Goal: Contribute content: Add original content to the website for others to see

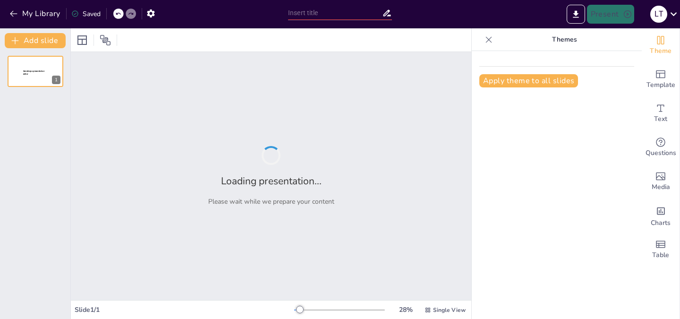
type input "Aspectos Clave de la Ley de Transformación Digital y su Relación con la Ciberse…"
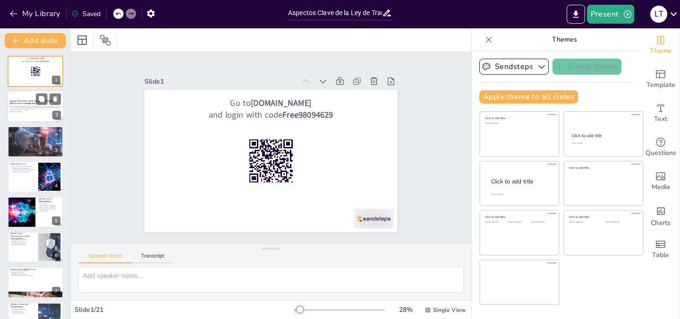
click at [24, 113] on div at bounding box center [35, 107] width 57 height 32
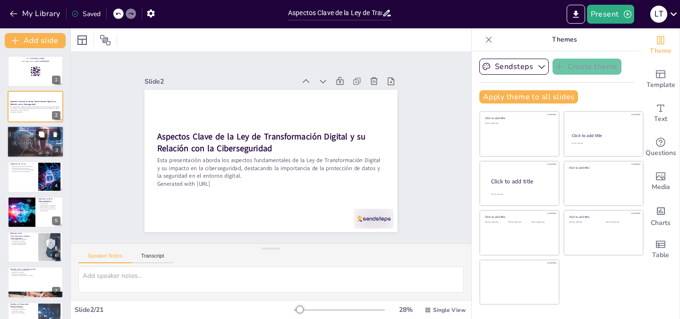
checkbox input "true"
click at [30, 128] on div "Introducción a la Ley de Transformación Digital" at bounding box center [35, 129] width 51 height 4
type textarea "La modernización de servicios es un aspecto esencial de la Ley de Transformació…"
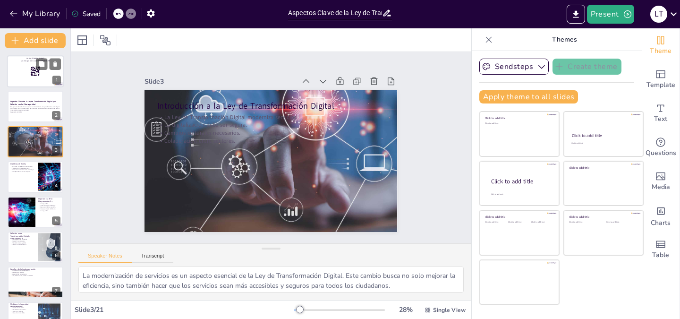
checkbox input "true"
click at [17, 70] on div at bounding box center [35, 71] width 57 height 32
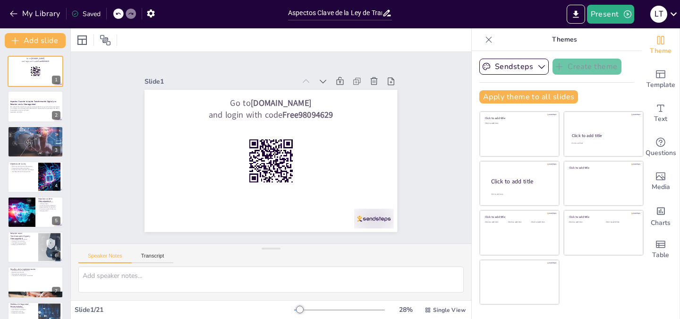
checkbox input "true"
click at [606, 15] on button "Present" at bounding box center [610, 14] width 47 height 19
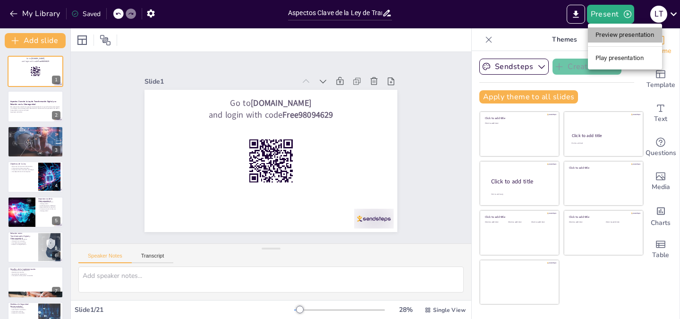
click at [614, 36] on li "Preview presentation" at bounding box center [625, 34] width 74 height 15
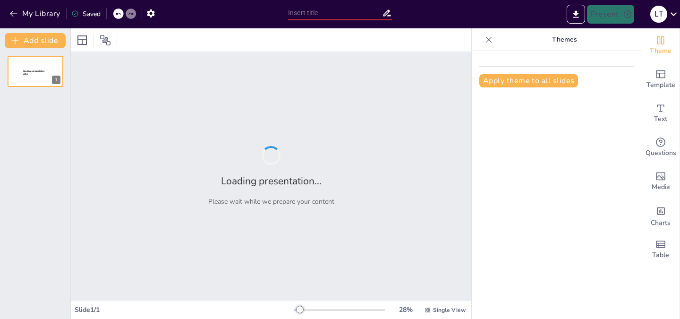
type input "Aspectos Clave de la Ley de Transformación Digital y su Relación con la Ciberse…"
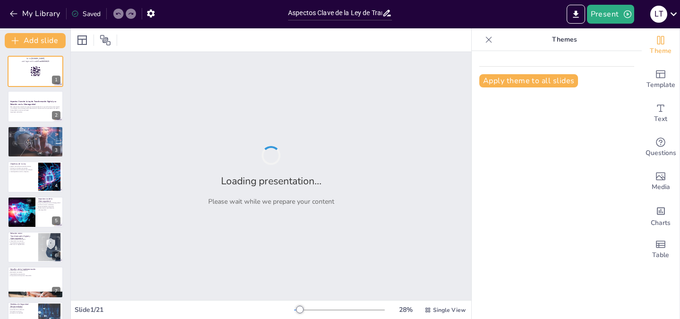
checkbox input "true"
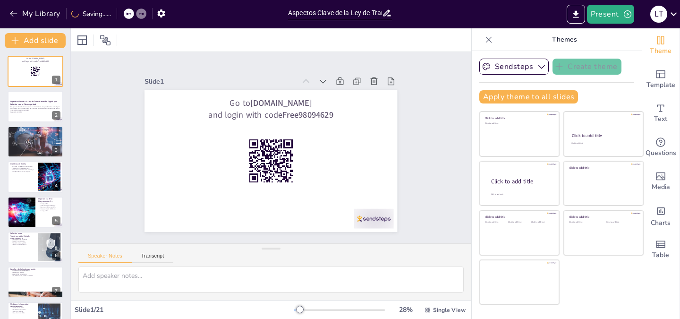
checkbox input "true"
click at [38, 126] on div "Introducción a la Ley de Transformación Digital La Ley de Transformación Digita…" at bounding box center [35, 142] width 57 height 32
type textarea "La modernización de servicios es un aspecto esencial de la Ley de Transformació…"
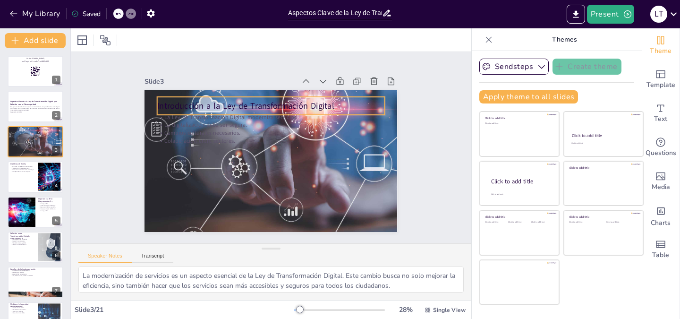
click at [211, 98] on p "Introducción a la Ley de Transformación Digital" at bounding box center [299, 116] width 177 height 161
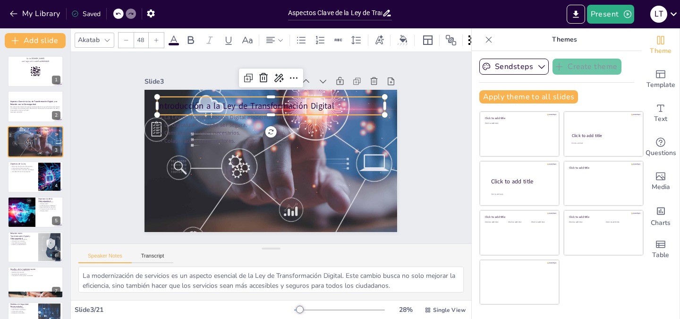
click at [175, 38] on icon at bounding box center [173, 39] width 11 height 11
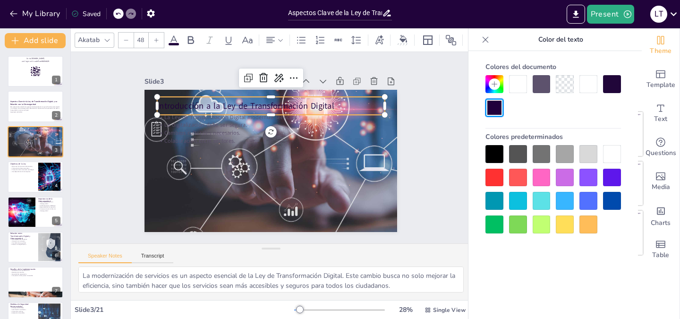
click at [614, 150] on div at bounding box center [612, 154] width 18 height 18
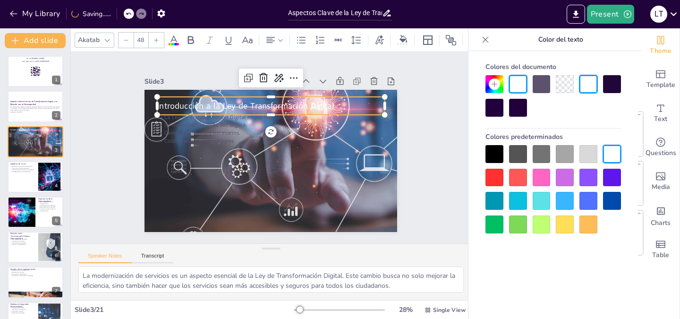
click at [284, 114] on div at bounding box center [299, 144] width 31 height 227
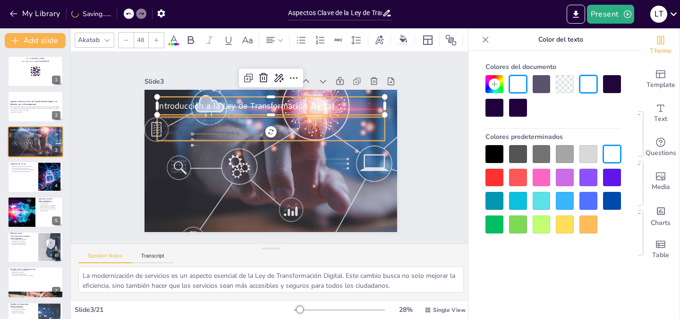
click at [183, 132] on p "Cambios culturales necesarios." at bounding box center [276, 134] width 211 height 100
checkbox input "true"
type input "32"
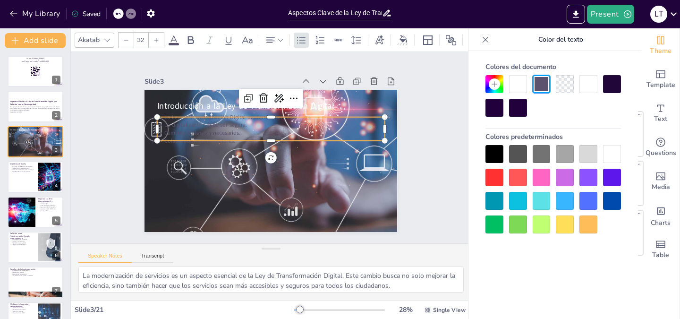
click at [566, 222] on div at bounding box center [565, 224] width 18 height 18
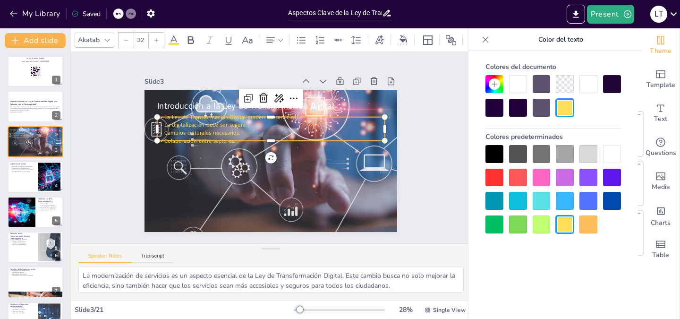
click at [544, 222] on div at bounding box center [542, 224] width 18 height 18
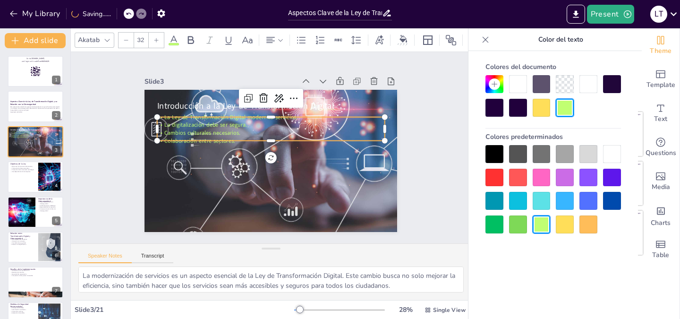
click at [497, 172] on div at bounding box center [495, 178] width 18 height 18
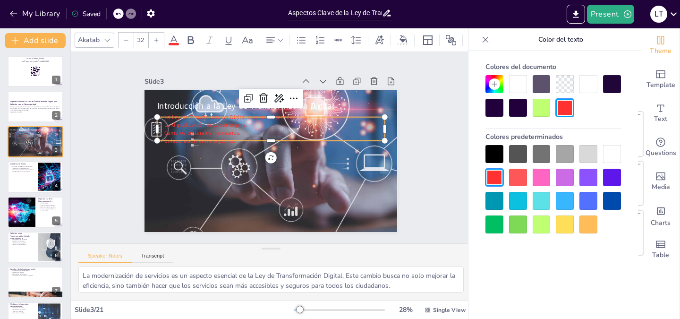
click at [497, 210] on div at bounding box center [554, 189] width 136 height 88
click at [497, 218] on div at bounding box center [495, 224] width 18 height 18
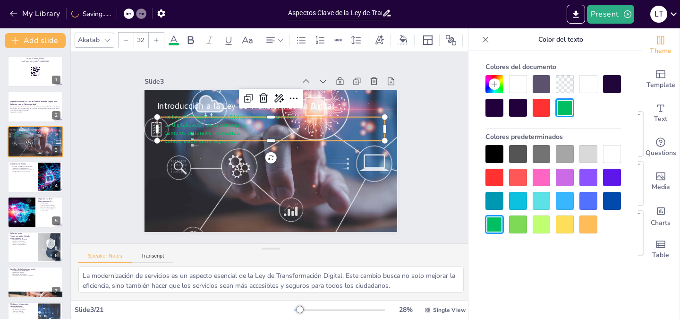
click at [567, 198] on div at bounding box center [565, 201] width 18 height 18
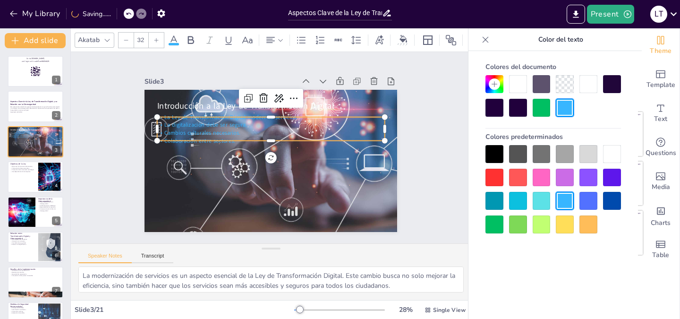
click at [610, 154] on div at bounding box center [612, 154] width 18 height 18
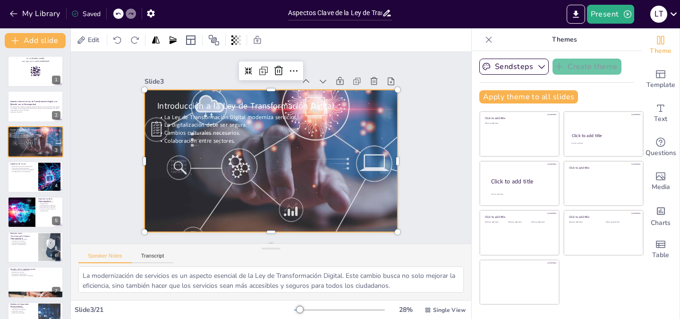
click at [180, 93] on div at bounding box center [267, 160] width 318 height 318
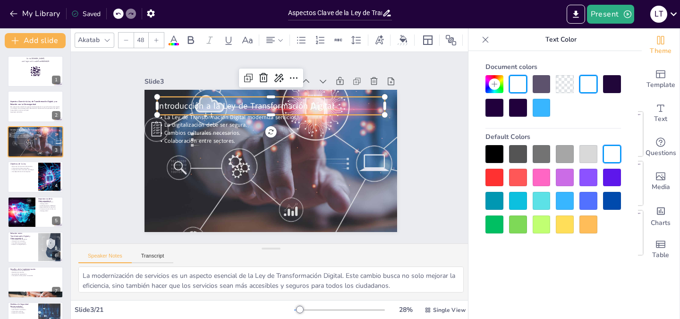
click at [182, 100] on span "Introducción a la Ley de Transformación Digital" at bounding box center [265, 99] width 166 height 83
click at [547, 222] on div at bounding box center [542, 224] width 18 height 18
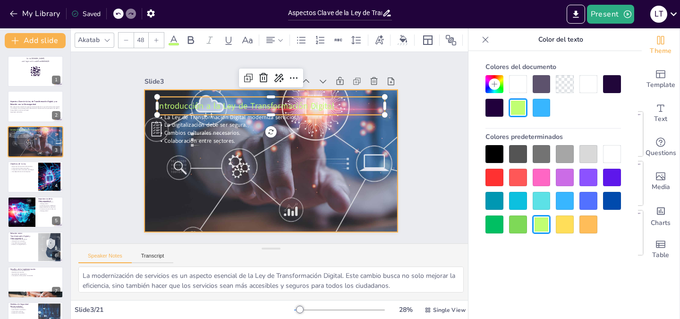
click at [176, 158] on div at bounding box center [258, 150] width 300 height 300
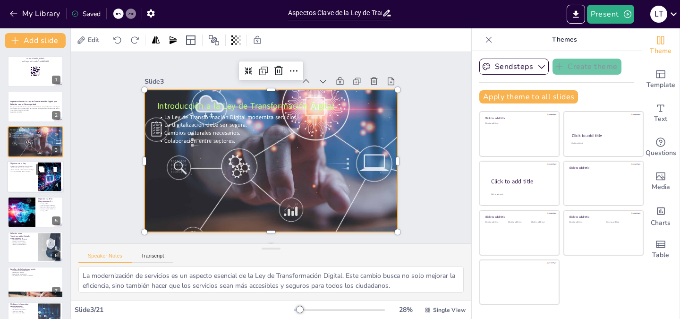
checkbox input "true"
click at [19, 172] on p "Interdependencia de los objetivos." at bounding box center [23, 172] width 26 height 2
type textarea "La mejora de la eficiencia administrativa es un objetivo crucial de la Ley. Est…"
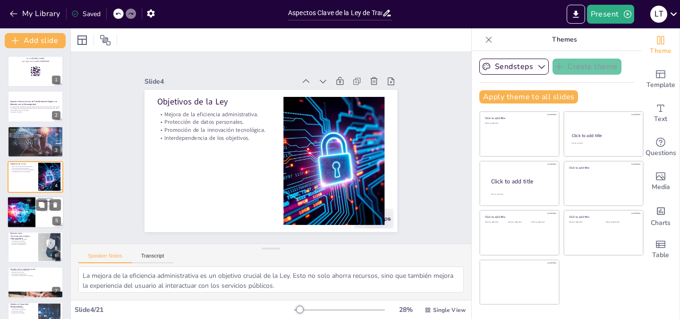
checkbox input "true"
click at [21, 206] on div at bounding box center [21, 212] width 64 height 32
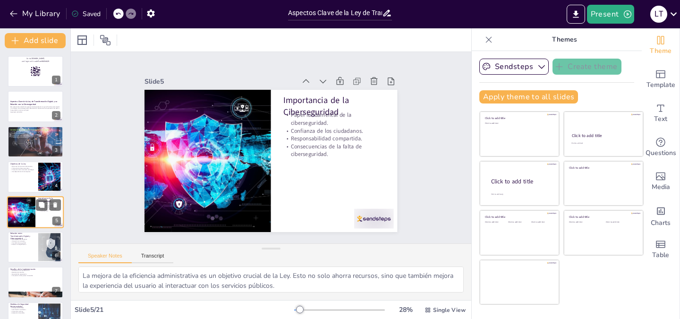
type textarea "La ciberseguridad es un [PERSON_NAME] esencial en la transformación digital. Si…"
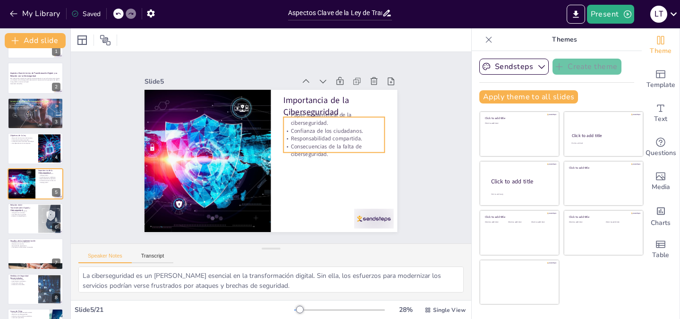
click at [306, 152] on div "Importancia de la Ciberseguridad Papel fundamental de la ciberseguridad. Confia…" at bounding box center [265, 159] width 289 height 233
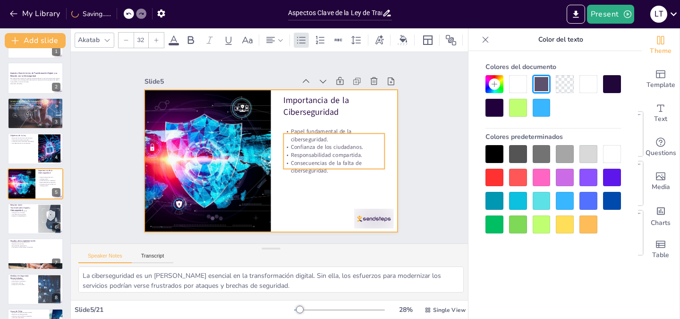
click at [316, 195] on div at bounding box center [265, 158] width 290 height 249
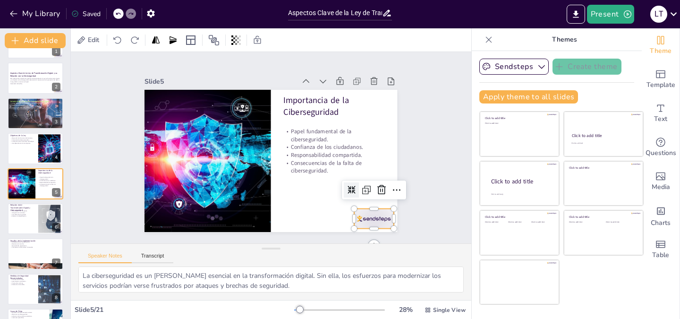
click at [210, 231] on div at bounding box center [200, 251] width 20 height 40
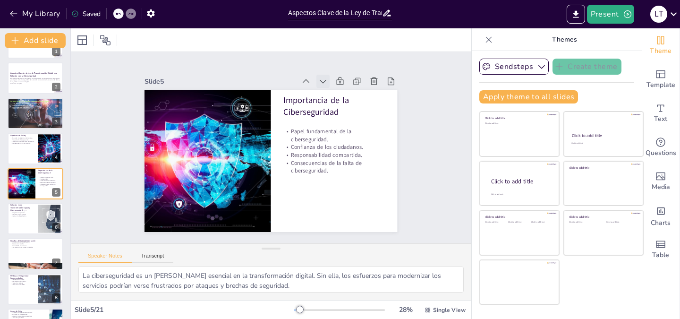
click at [326, 201] on icon at bounding box center [331, 206] width 10 height 10
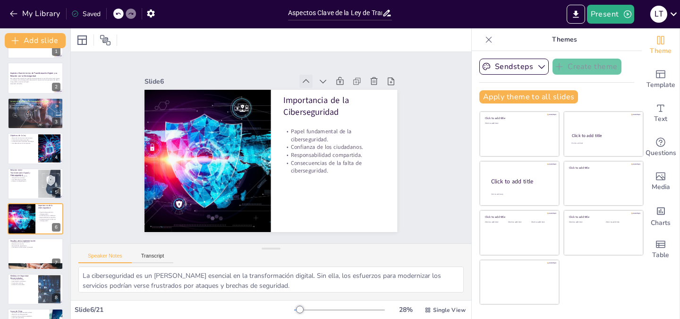
click at [328, 101] on icon at bounding box center [334, 107] width 13 height 13
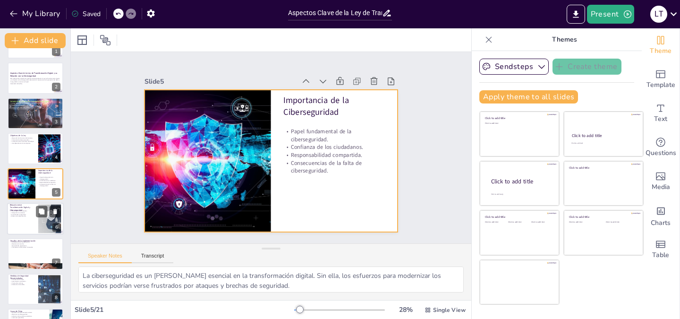
checkbox input "true"
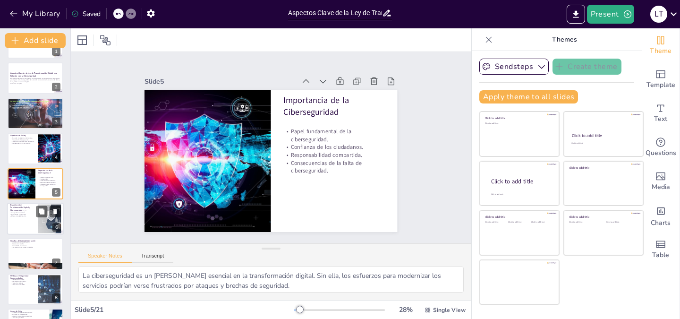
click at [20, 221] on div at bounding box center [35, 219] width 57 height 32
type textarea "La interconexión entre transformación digital y ciberseguridad es esencial para…"
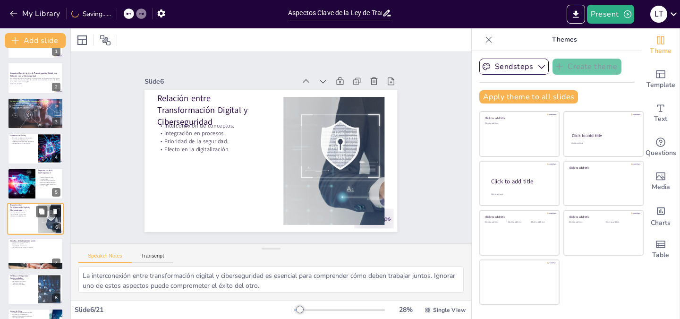
scroll to position [63, 0]
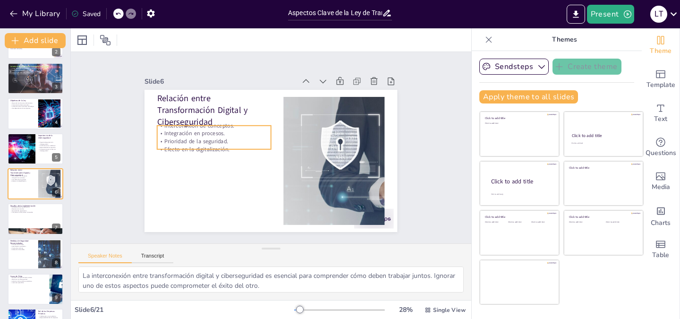
click at [200, 123] on p "Interconexión de conceptos." at bounding box center [233, 100] width 103 height 64
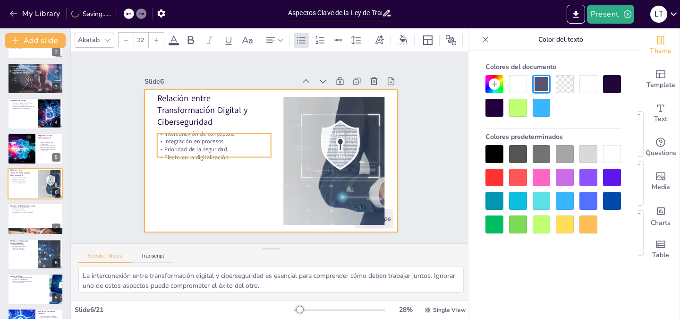
click at [207, 217] on div at bounding box center [258, 149] width 168 height 266
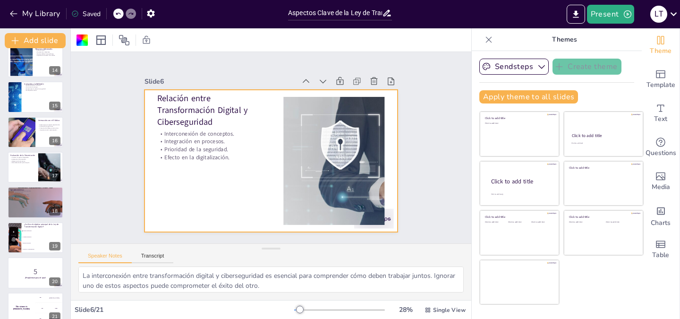
scroll to position [479, 0]
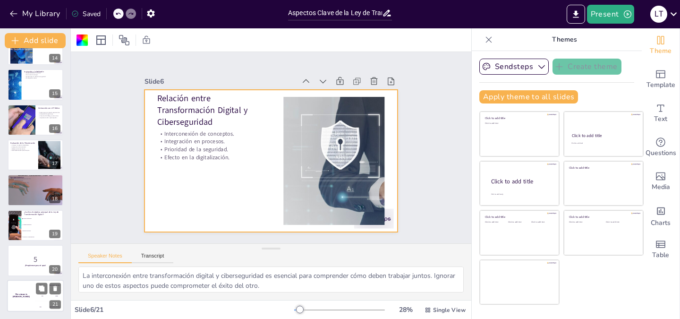
checkbox input "true"
click at [26, 294] on h4 "The winner is [PERSON_NAME]" at bounding box center [21, 295] width 28 height 5
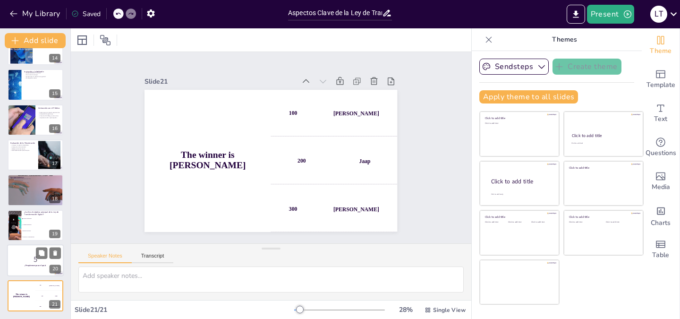
click at [31, 267] on div at bounding box center [35, 260] width 57 height 32
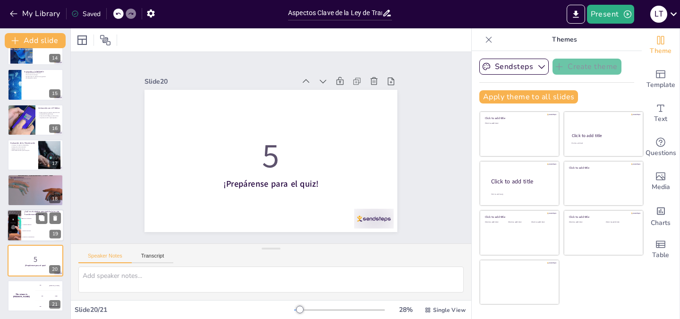
checkbox input "true"
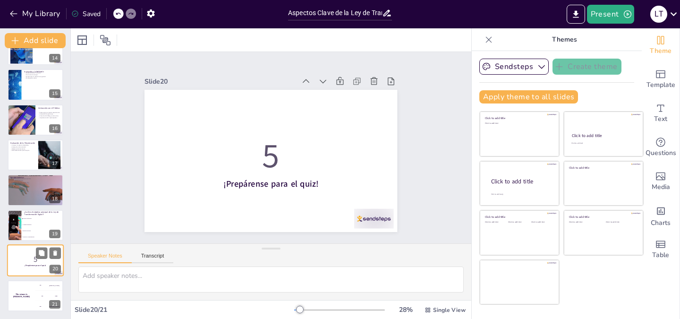
checkbox input "true"
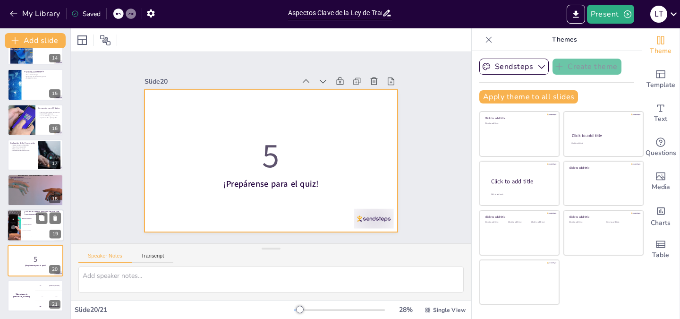
checkbox input "true"
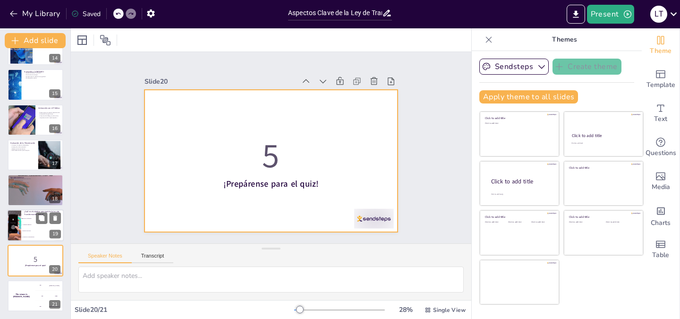
checkbox input "true"
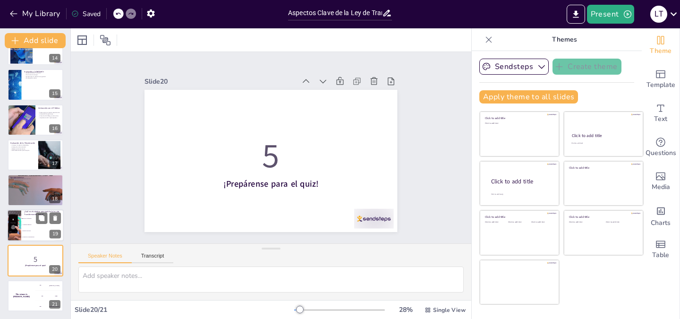
checkbox input "true"
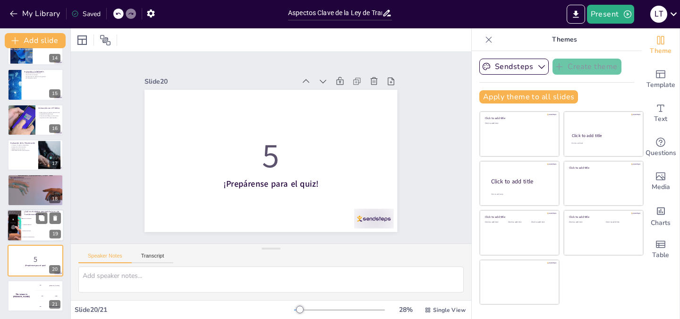
checkbox input "true"
click at [27, 227] on li "Aumentar impuestos" at bounding box center [42, 225] width 43 height 6
type textarea "La respuesta correcta es "Mejorar la eficiencia". Este objetivo fue destacado e…"
checkbox input "true"
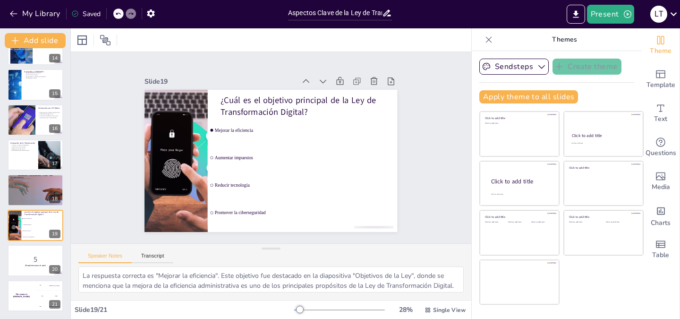
checkbox input "true"
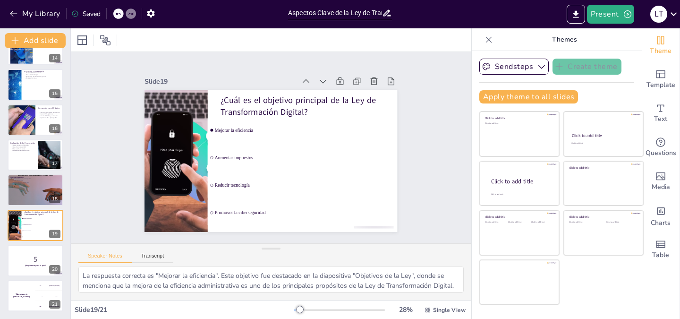
checkbox input "true"
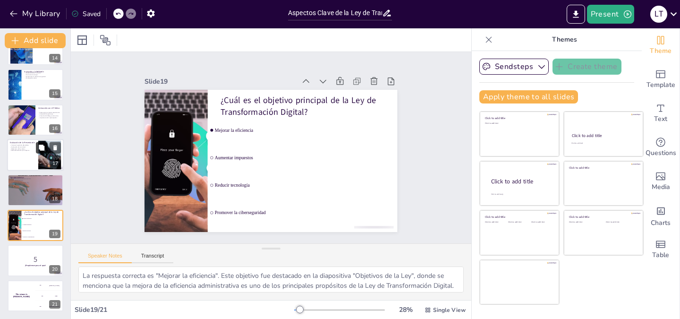
checkbox input "true"
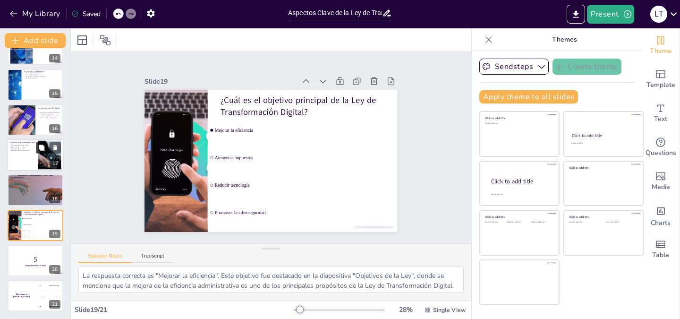
checkbox input "true"
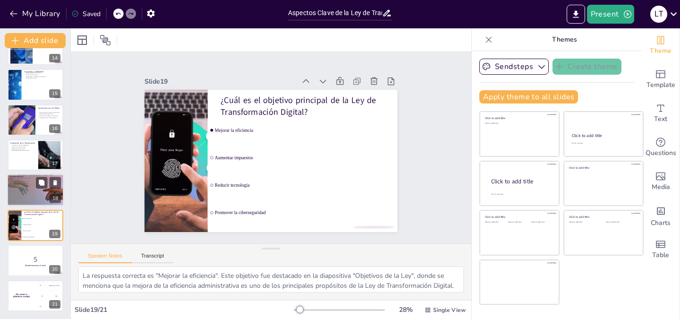
checkbox input "true"
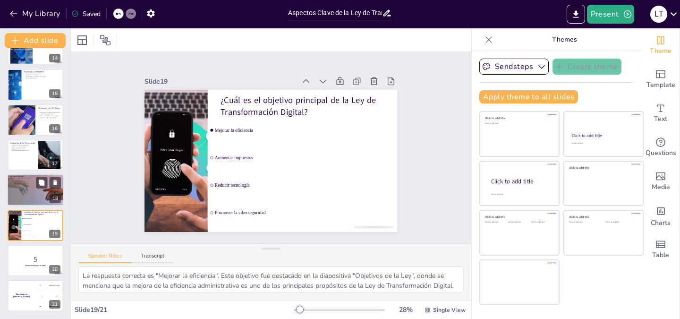
checkbox input "true"
click at [27, 183] on p "Interés en futuras interacciones." at bounding box center [35, 184] width 51 height 2
type textarea "Agradecer a los participantes es fundamental para crear un ambiente positivo. E…"
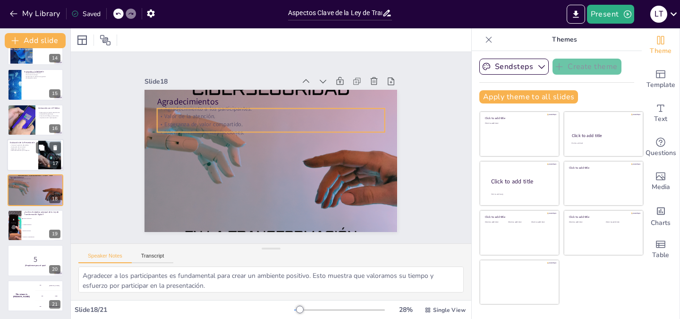
checkbox input "true"
click at [26, 156] on div at bounding box center [35, 155] width 57 height 32
type textarea "Conocer la opinión del público es vital para mejorar futuras presentaciones. Es…"
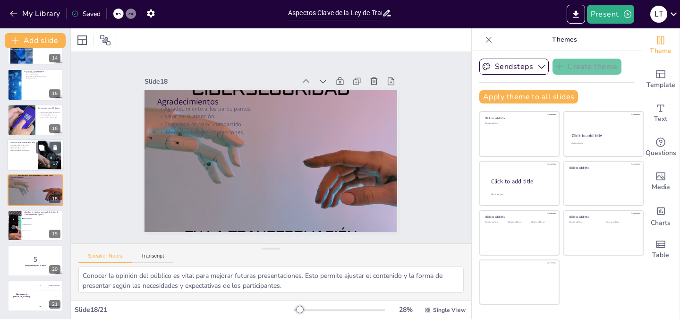
scroll to position [450, 0]
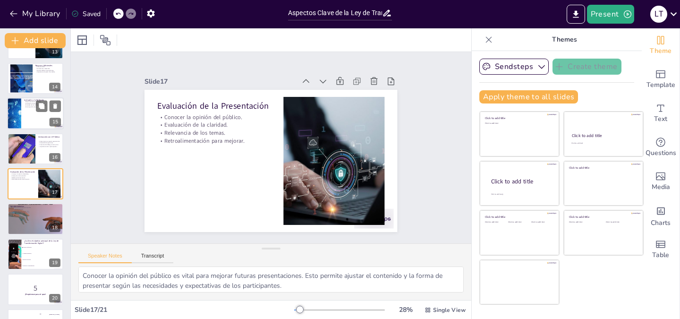
checkbox input "true"
click at [32, 119] on div at bounding box center [35, 114] width 57 height 32
type textarea "La responsabilidad individual es clave en la creación de un entorno digital seg…"
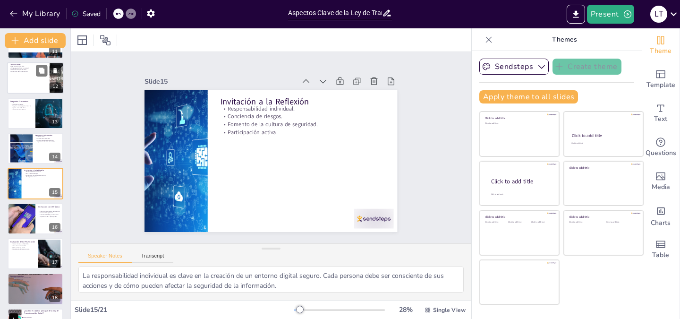
checkbox input "true"
click at [31, 83] on div at bounding box center [35, 78] width 57 height 32
type textarea "La Ley de Transformación Digital actúa como un fundamento para la creación de u…"
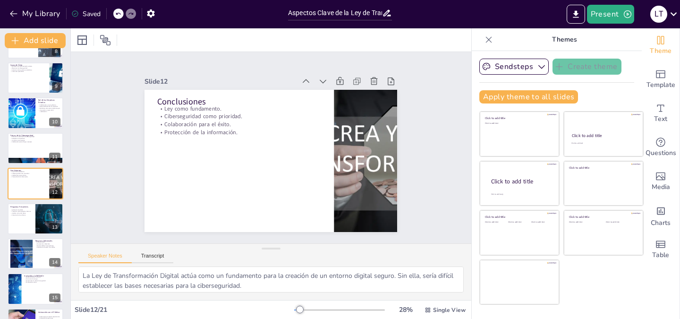
checkbox input "true"
click at [15, 14] on icon "button" at bounding box center [13, 13] width 9 height 9
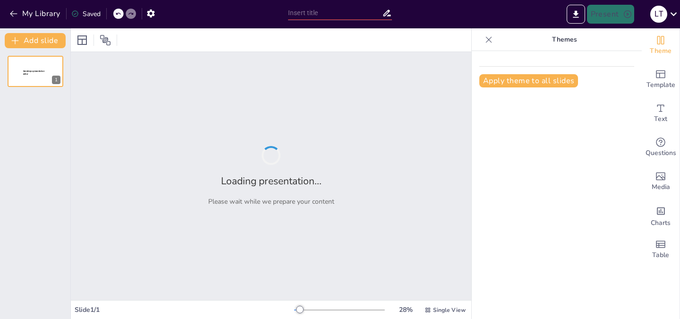
type input "Aspectos Clave de la Ley 21180 y su Efecto en la Gestión Contable Municipal"
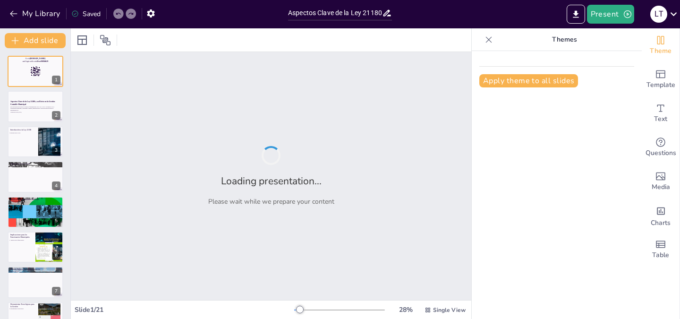
checkbox input "true"
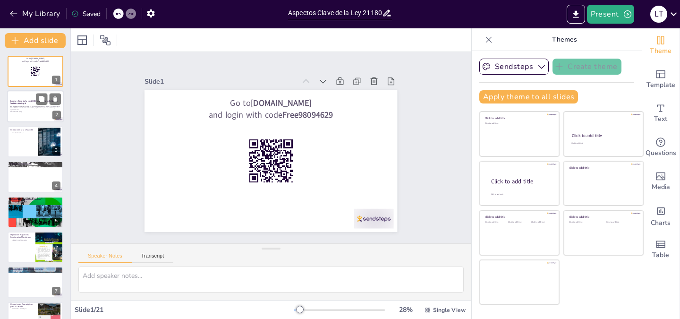
click at [19, 106] on p "Esta presentación aborda los aspectos fundamentales de la Ley 21180 y su impact…" at bounding box center [35, 107] width 51 height 5
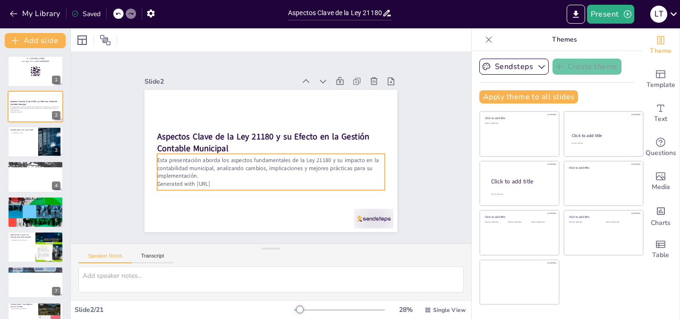
checkbox input "true"
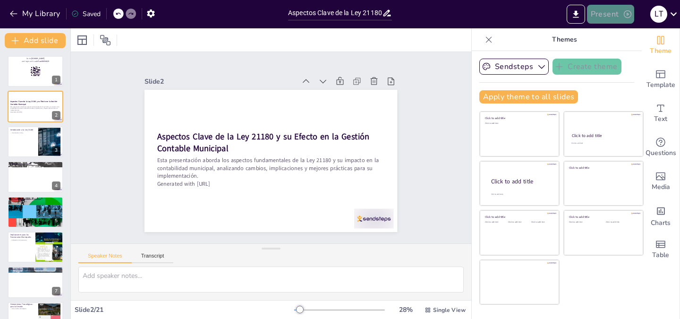
click at [616, 16] on button "Present" at bounding box center [610, 14] width 47 height 19
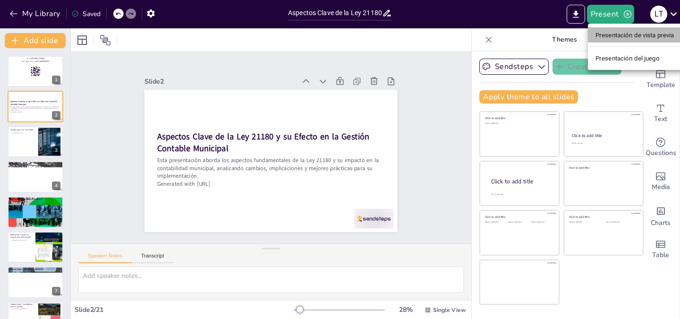
click at [599, 36] on font "Presentación de vista previa" at bounding box center [635, 35] width 79 height 7
